Goal: Task Accomplishment & Management: Use online tool/utility

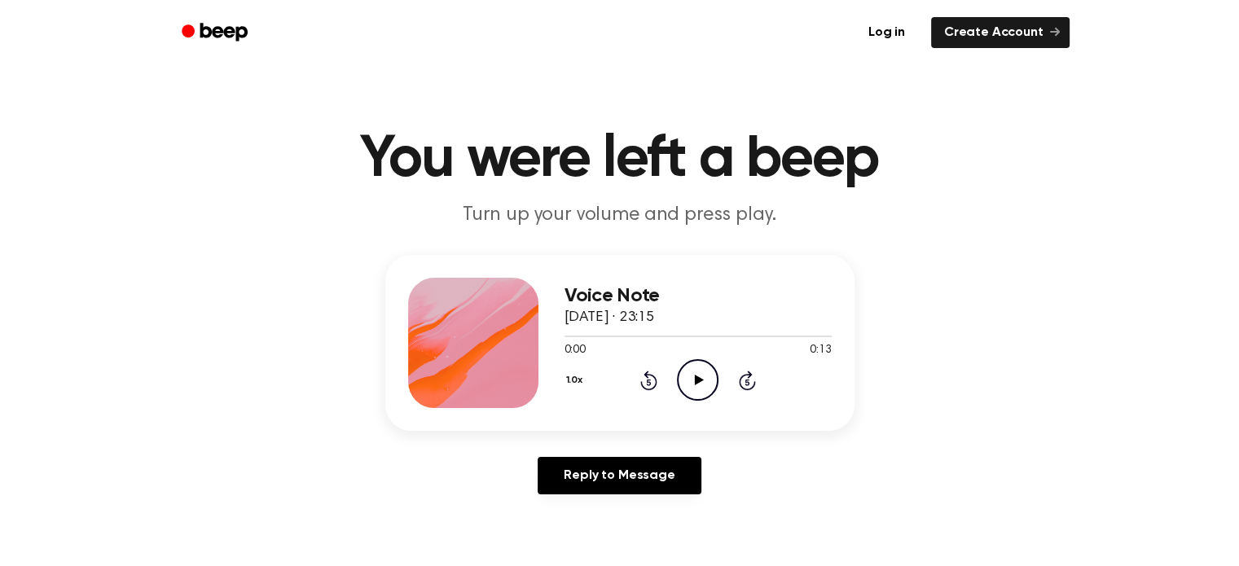
click at [699, 380] on icon at bounding box center [699, 380] width 9 height 11
click at [689, 390] on icon "Play Audio" at bounding box center [698, 380] width 42 height 42
click at [692, 370] on icon "Play Audio" at bounding box center [698, 380] width 42 height 42
click at [748, 376] on icon at bounding box center [747, 381] width 17 height 20
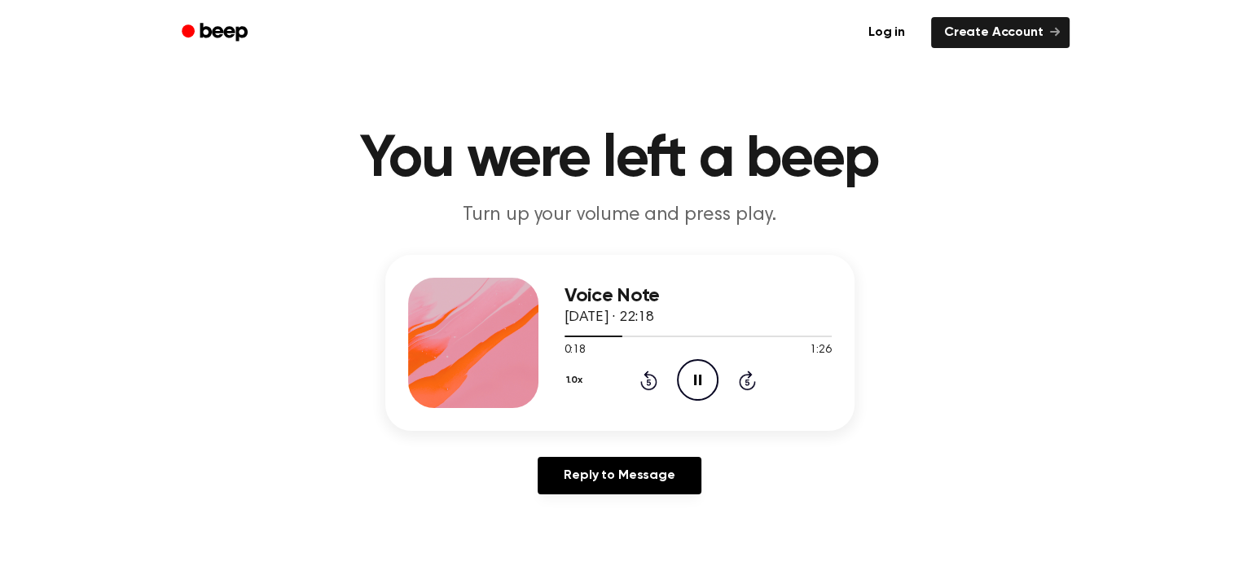
click at [748, 376] on icon at bounding box center [747, 381] width 17 height 20
click at [740, 336] on div at bounding box center [698, 337] width 267 height 2
drag, startPoint x: 772, startPoint y: 337, endPoint x: 807, endPoint y: 336, distance: 35.1
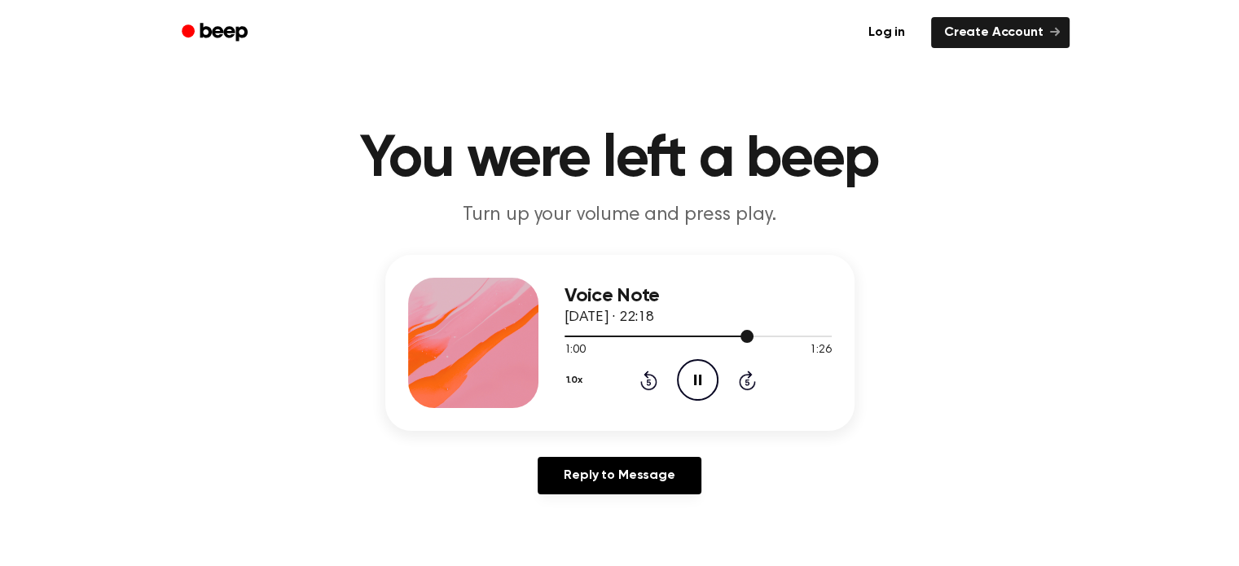
click at [807, 336] on div at bounding box center [698, 335] width 267 height 13
click at [697, 376] on icon at bounding box center [699, 380] width 9 height 11
click at [739, 378] on icon "Skip 5 seconds" at bounding box center [747, 380] width 18 height 21
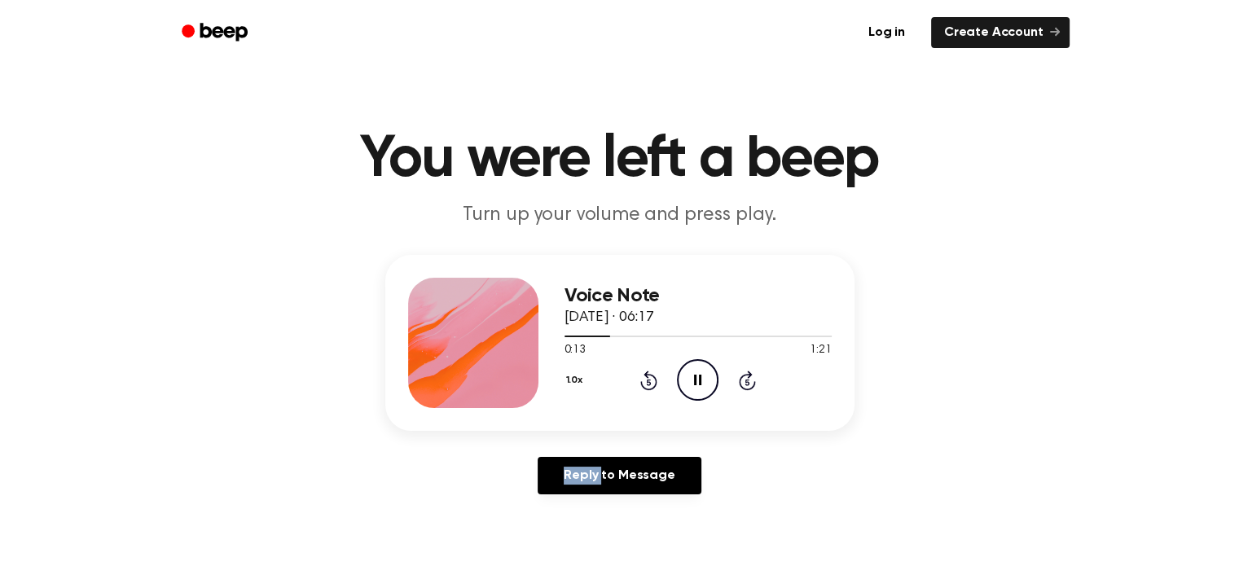
click at [739, 378] on icon "Skip 5 seconds" at bounding box center [747, 380] width 18 height 21
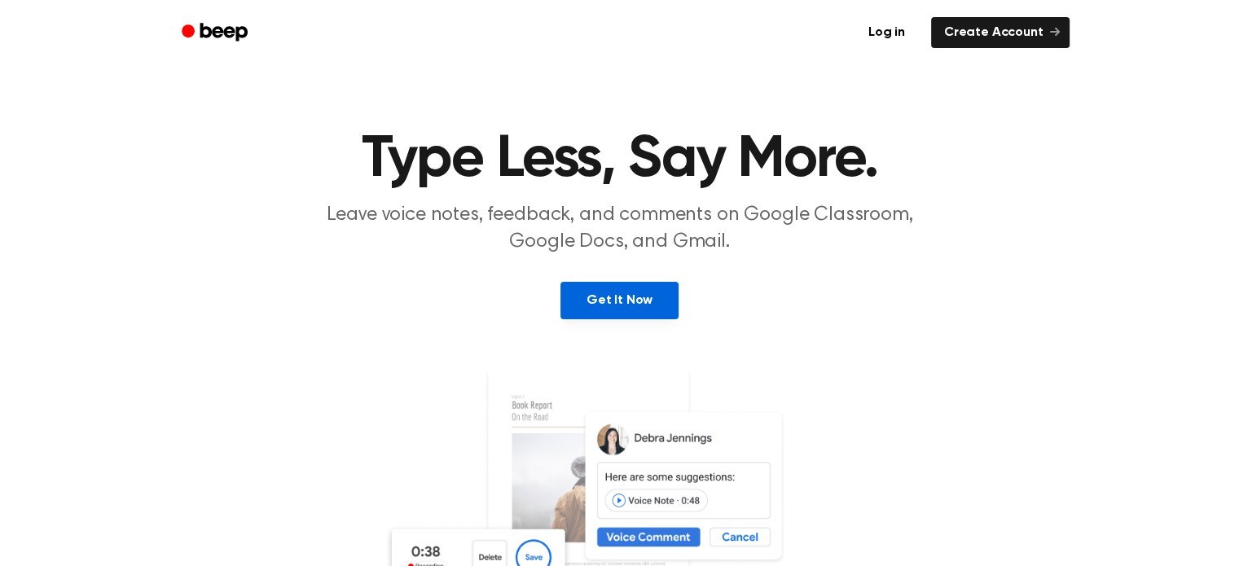
click at [653, 301] on link "Get It Now" at bounding box center [620, 300] width 118 height 37
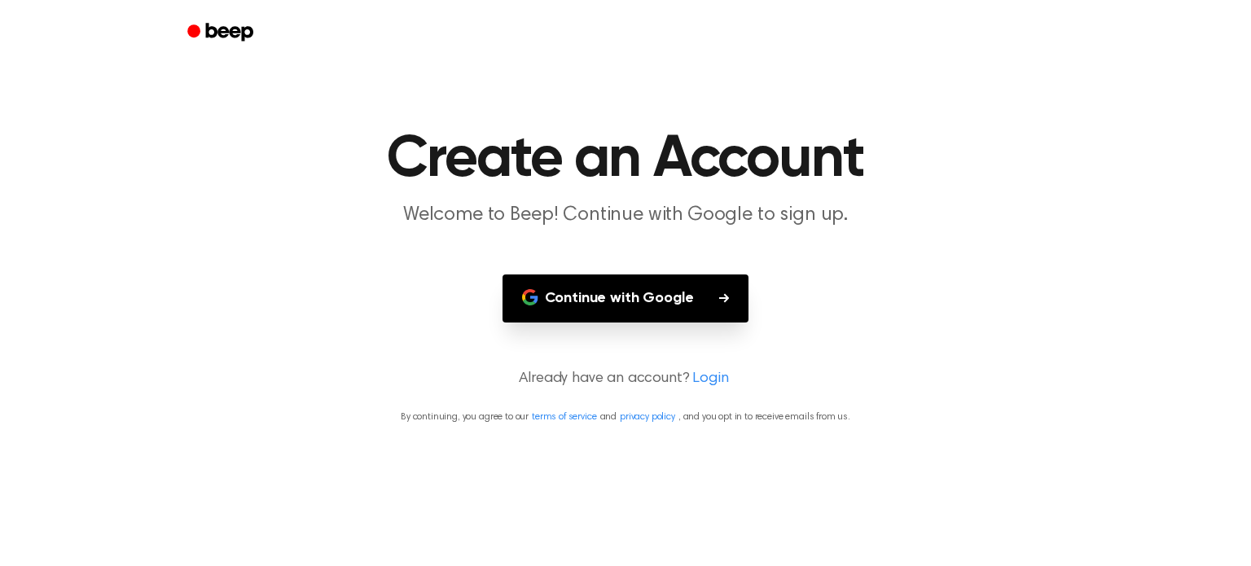
click at [653, 301] on button "Continue with Google" at bounding box center [626, 299] width 247 height 48
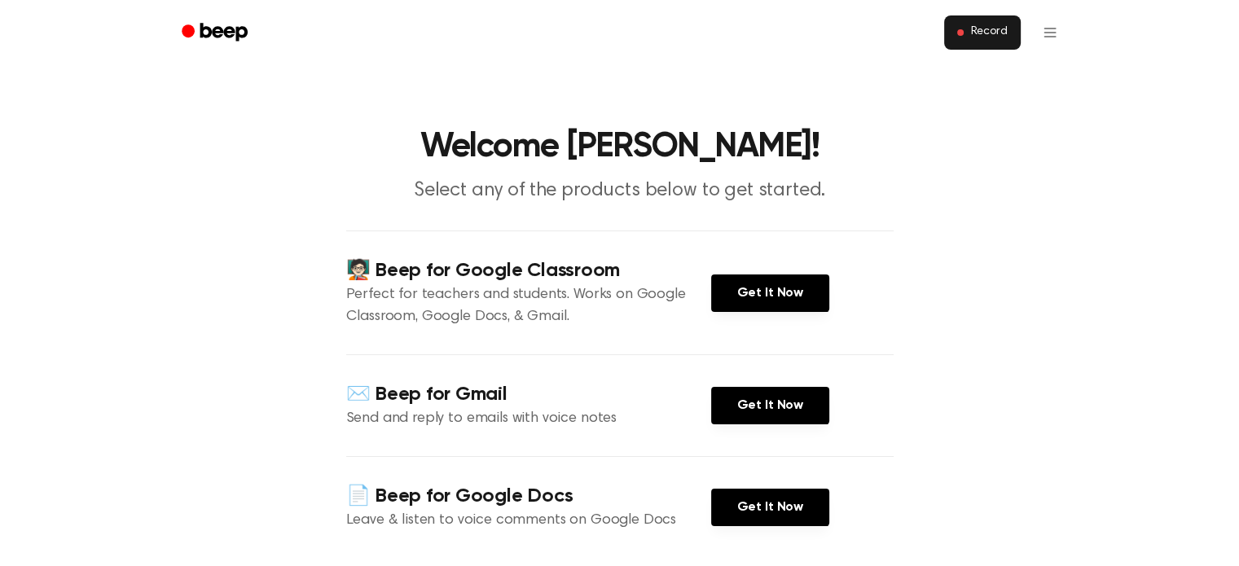
click at [976, 37] on span "Record" at bounding box center [988, 32] width 37 height 15
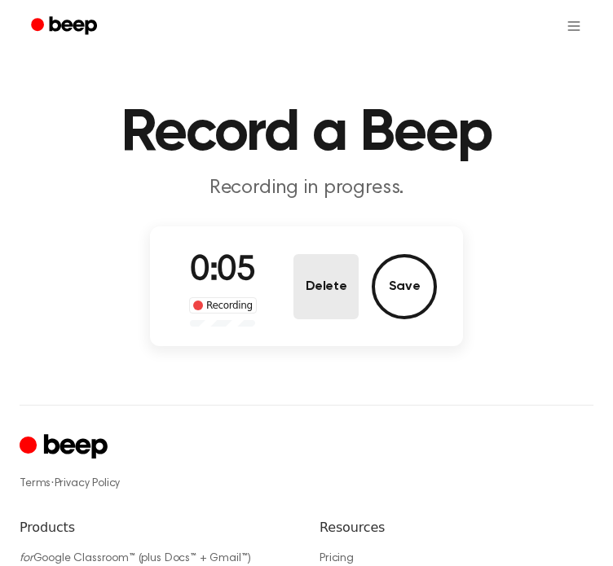
click at [338, 301] on button "Delete" at bounding box center [325, 286] width 65 height 65
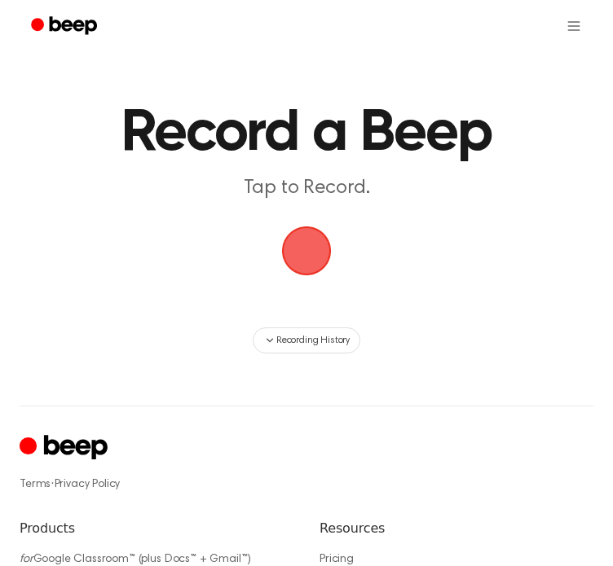
click at [316, 240] on span "button" at bounding box center [306, 251] width 53 height 53
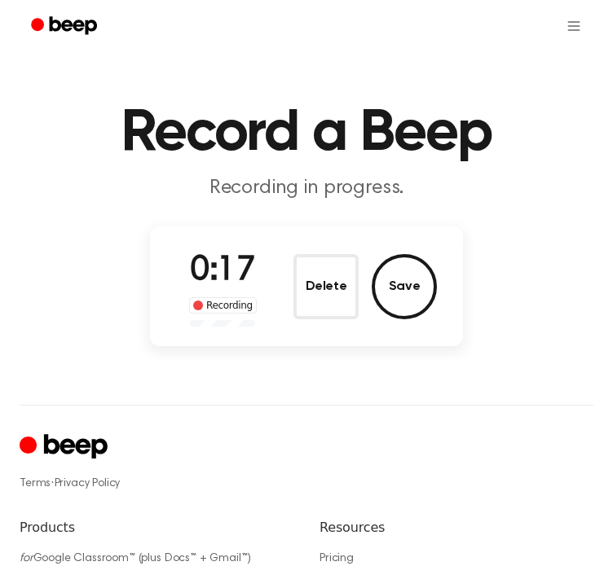
click at [375, 273] on button "Save" at bounding box center [404, 286] width 65 height 65
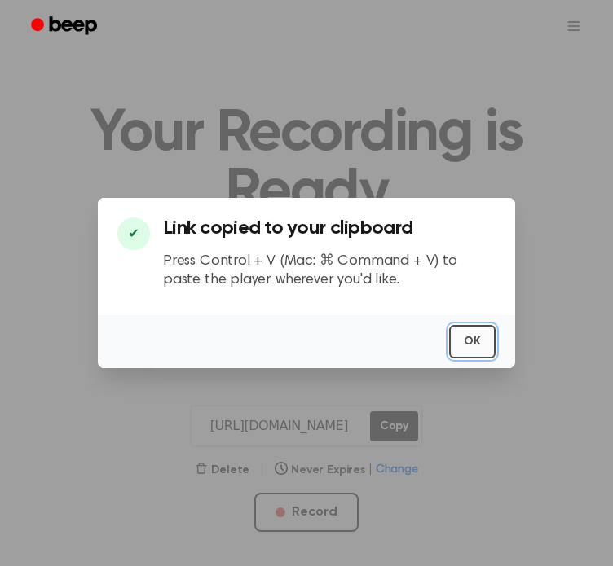
click at [464, 347] on button "OK" at bounding box center [472, 341] width 46 height 33
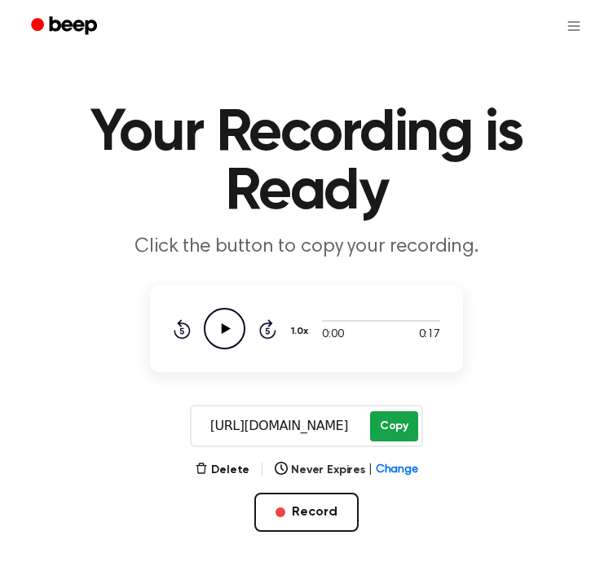
click at [385, 427] on button "Copy" at bounding box center [394, 426] width 48 height 30
click at [230, 321] on icon "Play Audio" at bounding box center [225, 329] width 42 height 42
click at [229, 325] on icon "Play Audio" at bounding box center [225, 329] width 42 height 42
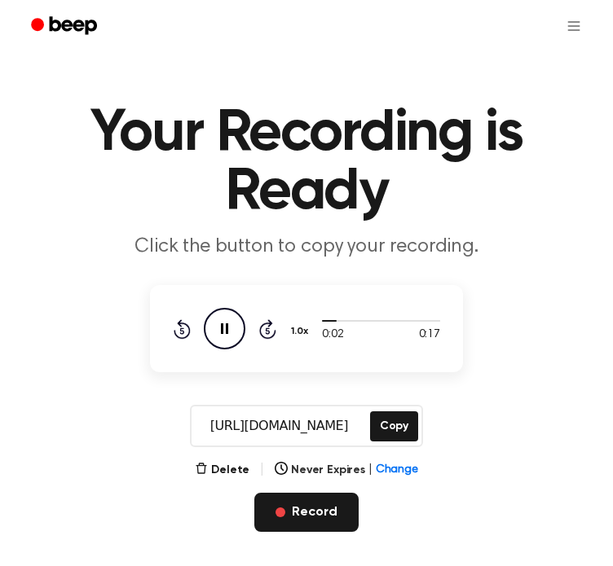
click at [324, 523] on button "Record" at bounding box center [305, 512] width 103 height 39
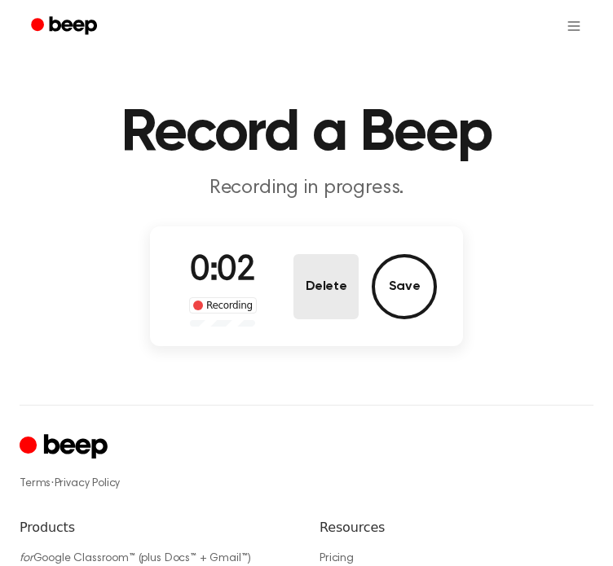
click at [333, 296] on button "Delete" at bounding box center [325, 286] width 65 height 65
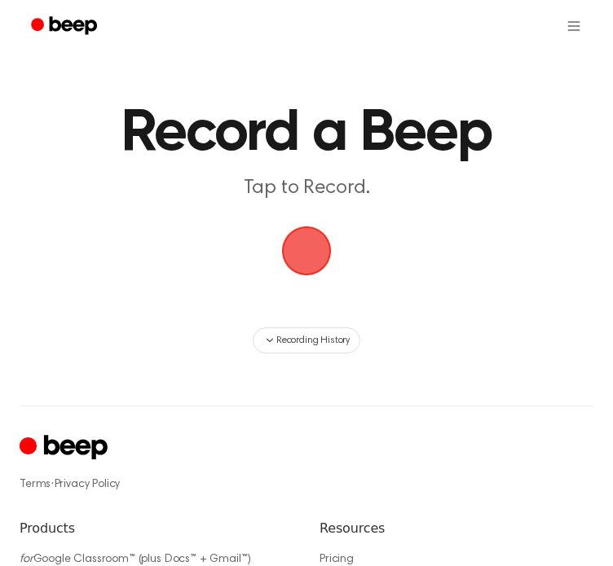
click at [306, 263] on span "button" at bounding box center [307, 251] width 72 height 72
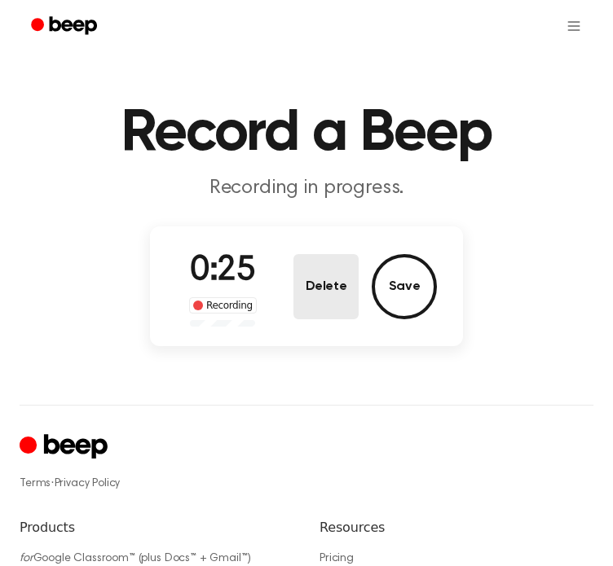
click at [306, 263] on button "Delete" at bounding box center [325, 286] width 65 height 65
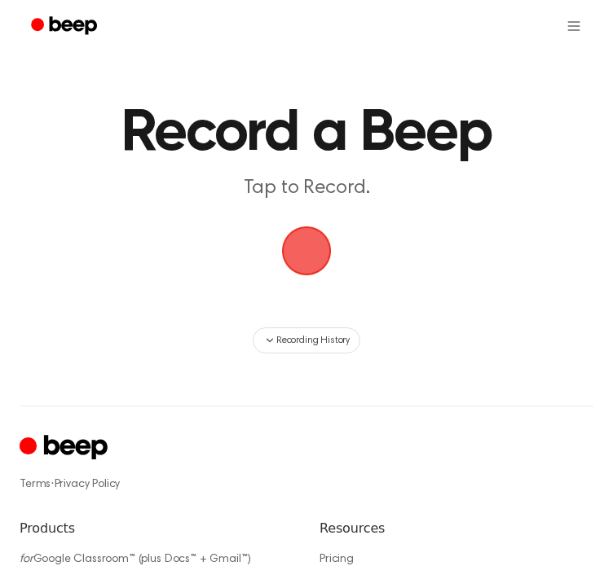
click at [306, 263] on span "button" at bounding box center [307, 252] width 50 height 50
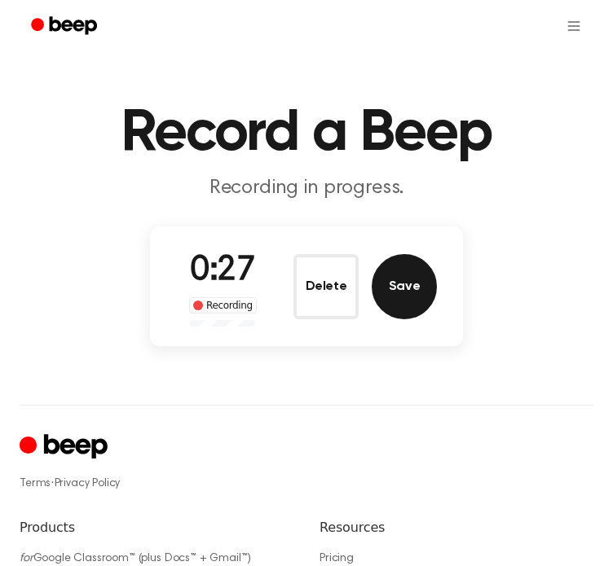
click at [374, 288] on button "Save" at bounding box center [404, 286] width 65 height 65
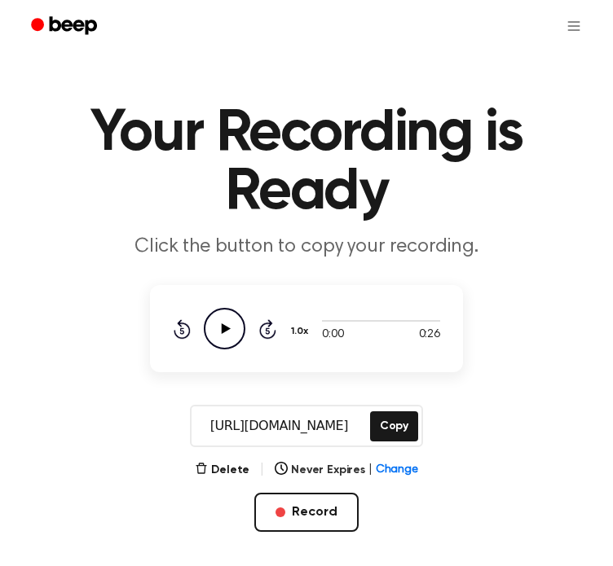
click at [230, 329] on icon "Play Audio" at bounding box center [225, 329] width 42 height 42
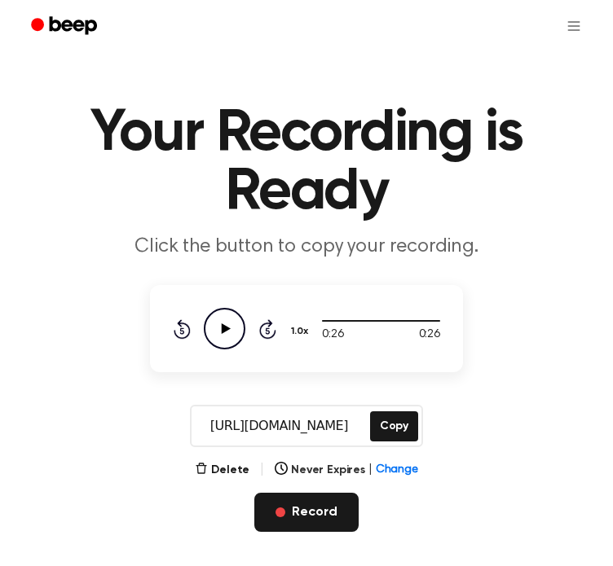
click at [300, 499] on button "Record" at bounding box center [305, 512] width 103 height 39
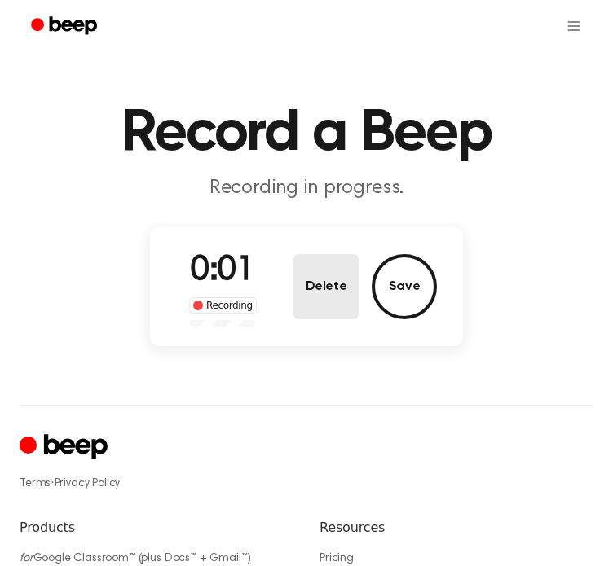
click at [323, 299] on button "Delete" at bounding box center [325, 286] width 65 height 65
